Goal: Find specific page/section: Find specific page/section

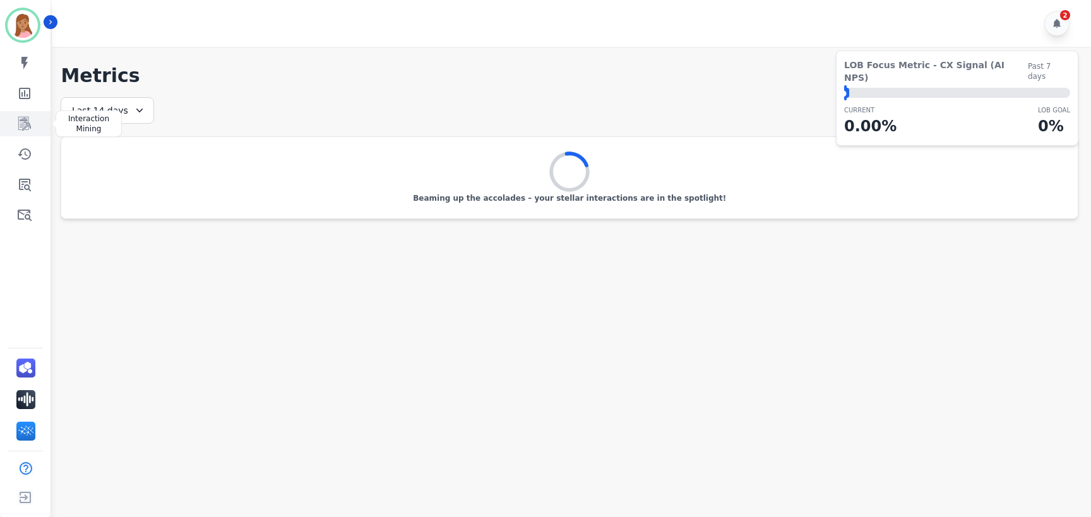
click at [20, 125] on icon "Sidebar" at bounding box center [24, 123] width 15 height 15
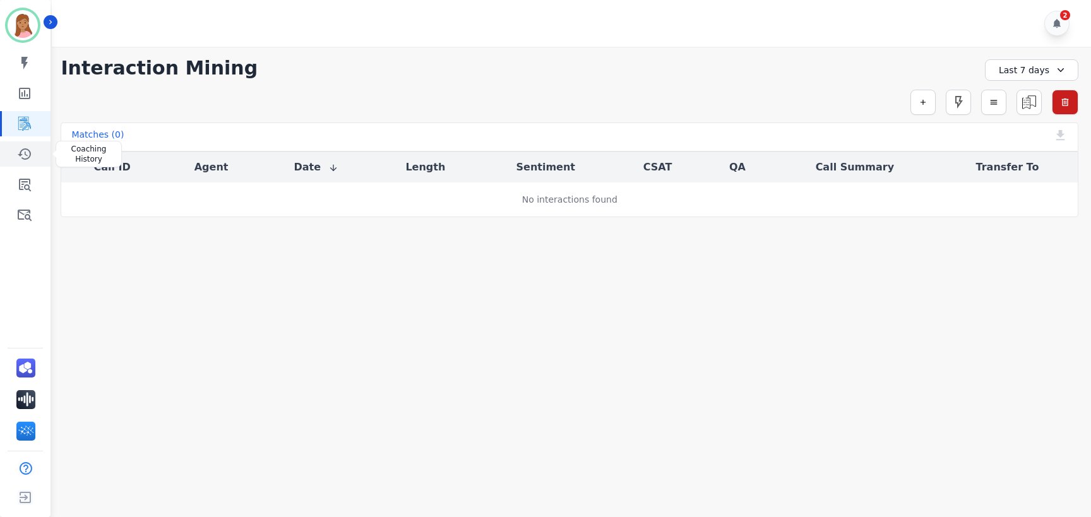
click at [30, 147] on icon "Sidebar" at bounding box center [24, 154] width 15 height 15
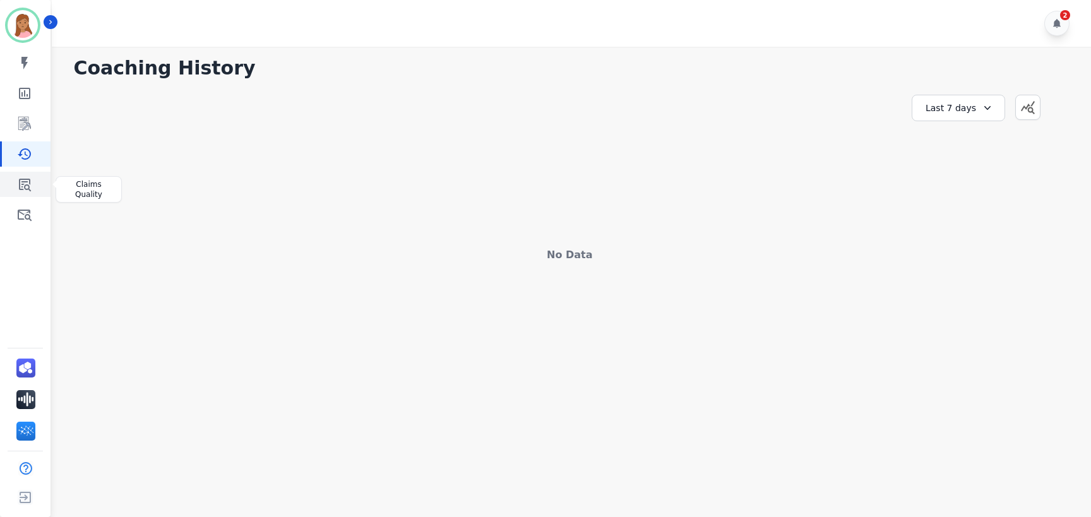
click at [23, 179] on icon "Sidebar" at bounding box center [25, 185] width 12 height 13
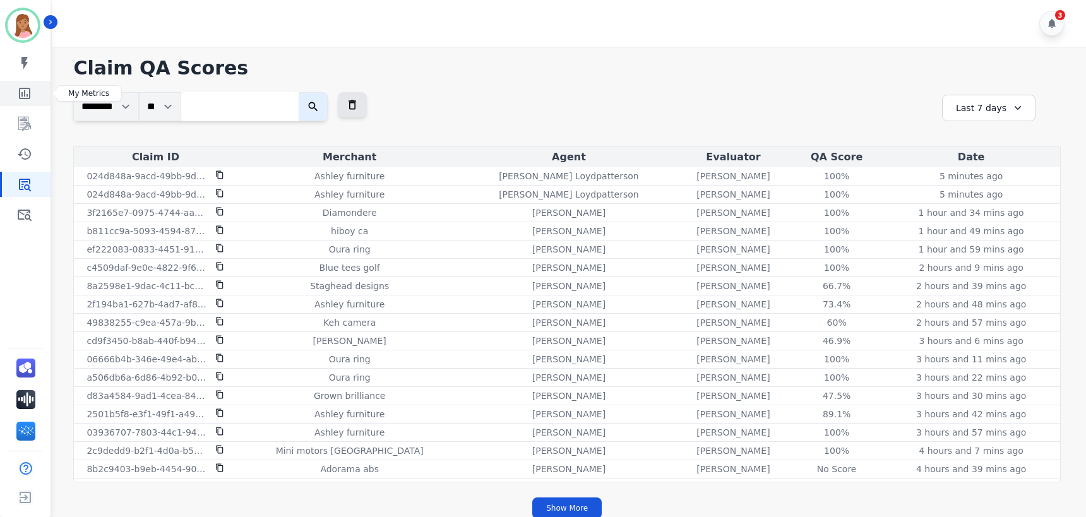
click at [33, 97] on link "Sidebar" at bounding box center [26, 93] width 49 height 25
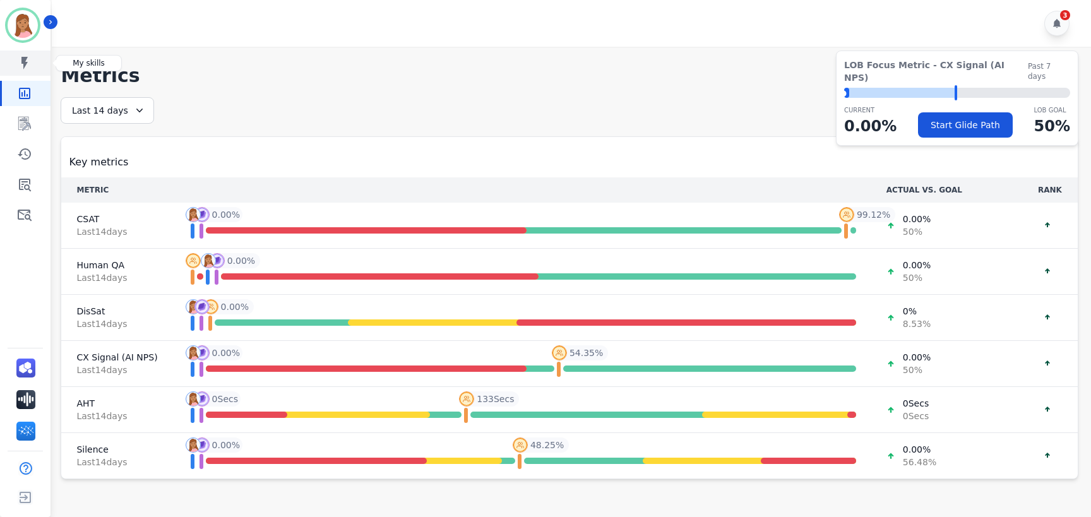
click at [28, 69] on icon "Sidebar" at bounding box center [24, 63] width 15 height 15
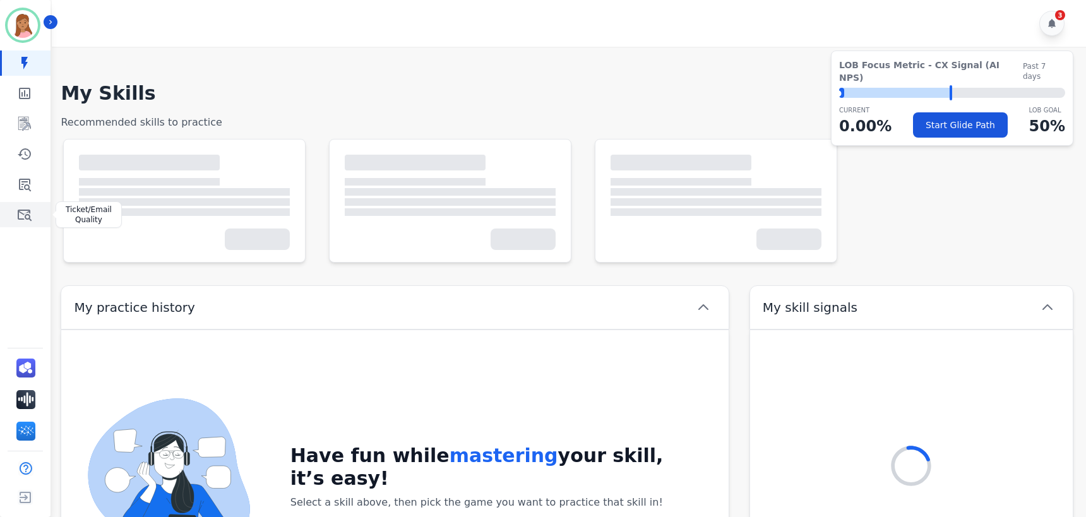
click at [21, 216] on icon "Sidebar" at bounding box center [24, 214] width 15 height 15
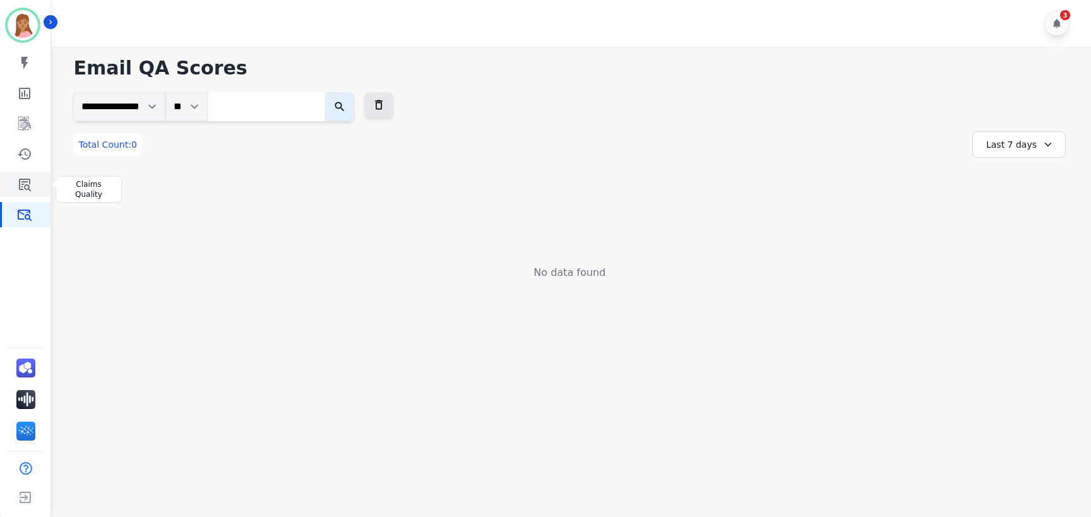
click at [28, 188] on icon "Sidebar" at bounding box center [25, 185] width 12 height 13
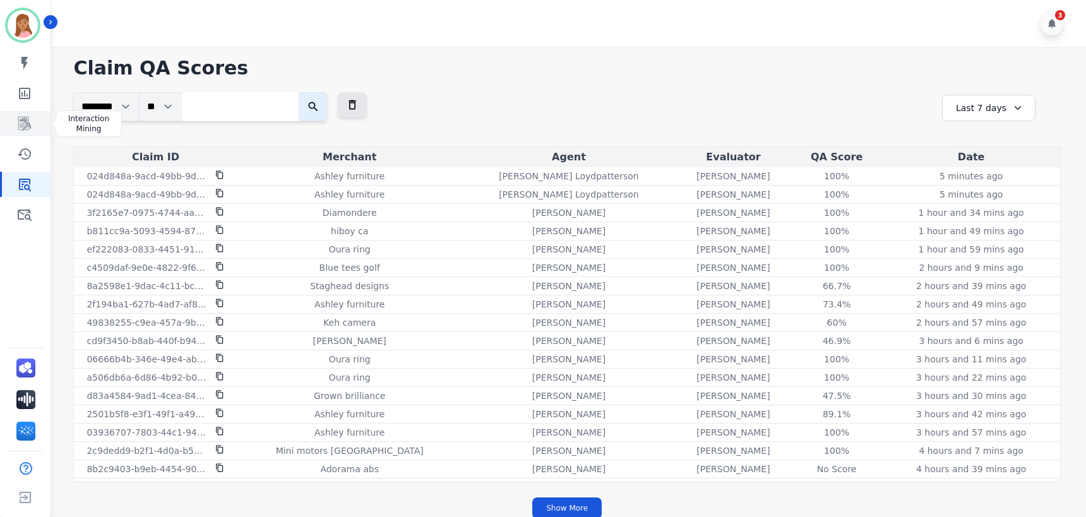
click at [31, 129] on icon "Sidebar" at bounding box center [24, 123] width 15 height 15
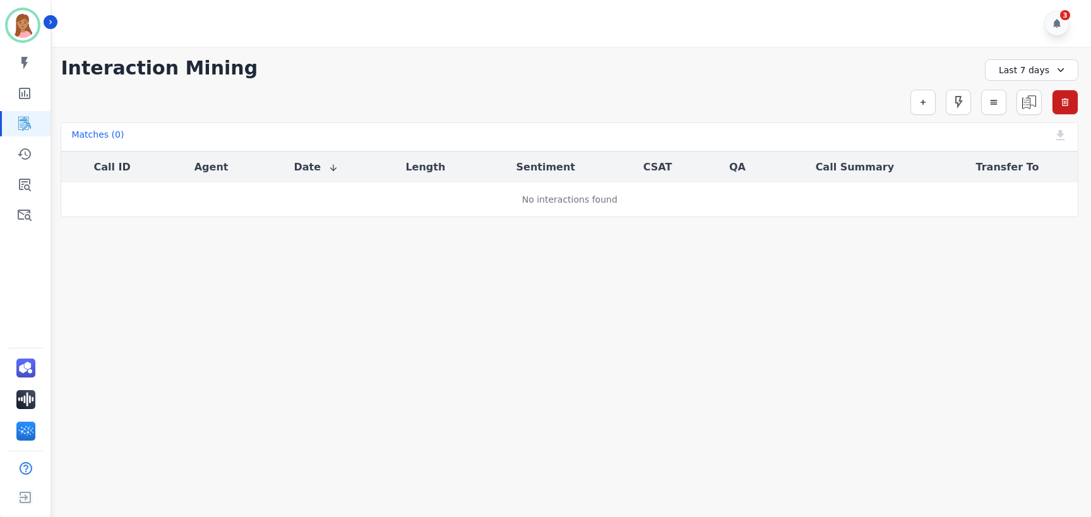
click at [1043, 69] on div "Last 7 days" at bounding box center [1031, 69] width 93 height 21
click at [1034, 190] on li "Last 90 days" at bounding box center [1040, 190] width 63 height 13
click at [939, 102] on div "Simple Search Metric Search Advanced Search Saved Rules Clear Filters" at bounding box center [570, 102] width 1018 height 25
click at [921, 100] on icon "button" at bounding box center [923, 102] width 9 height 9
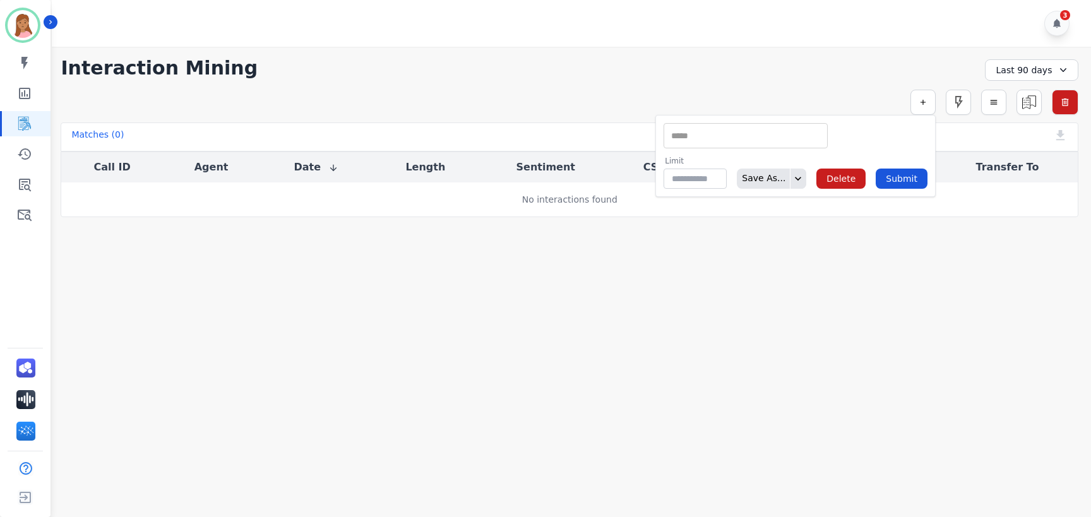
click at [896, 52] on div "**********" at bounding box center [569, 132] width 1043 height 171
